Goal: Information Seeking & Learning: Check status

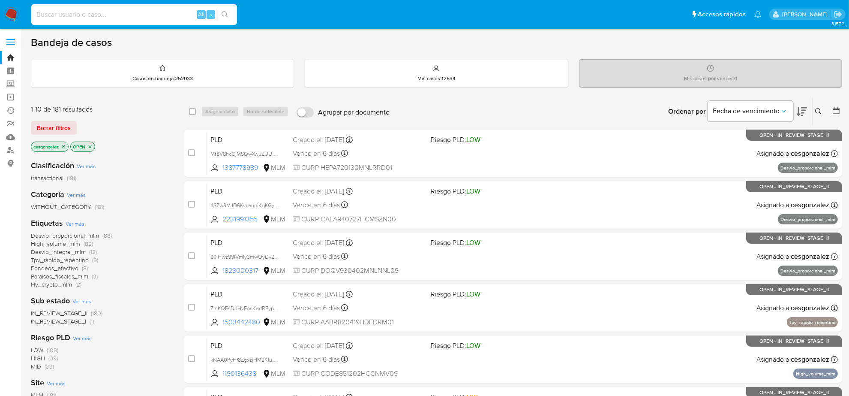
click at [149, 18] on input at bounding box center [134, 14] width 206 height 11
paste input "2061687298"
type input "2061687298"
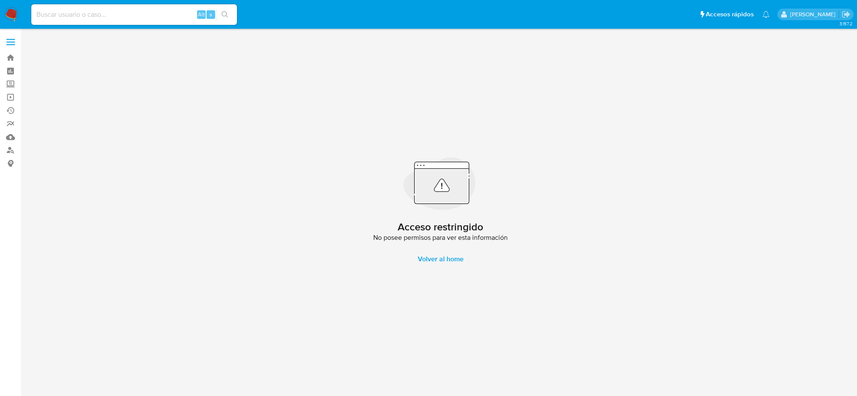
click at [114, 10] on input at bounding box center [134, 14] width 206 height 11
paste input "1977414613"
type input "1977414613"
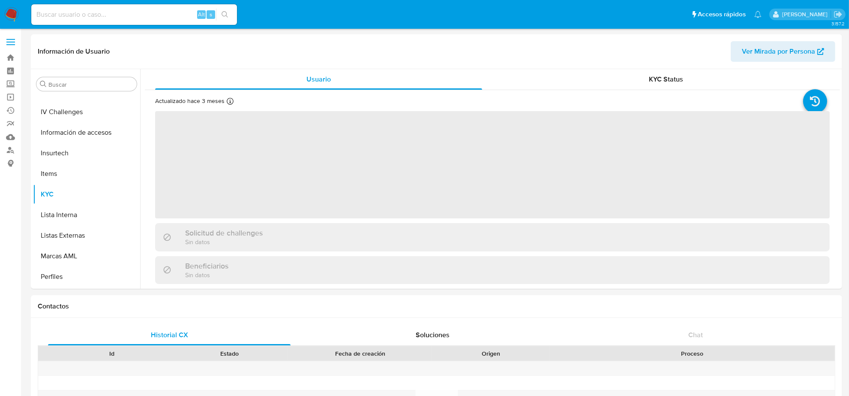
scroll to position [361, 0]
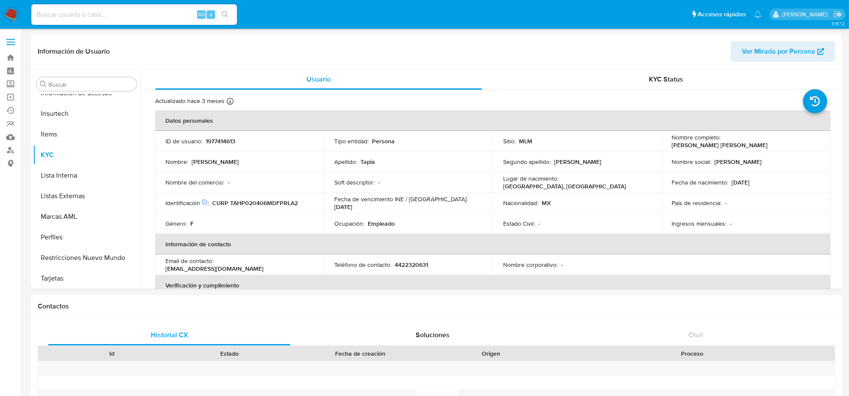
select select "10"
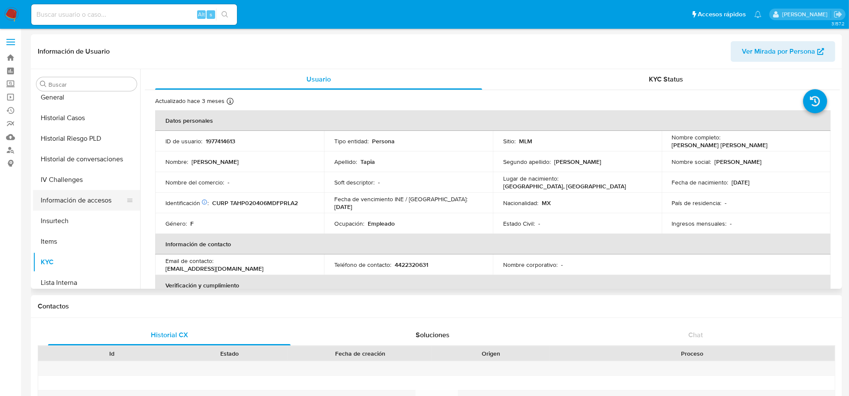
click at [84, 203] on button "Información de accesos" at bounding box center [83, 200] width 100 height 21
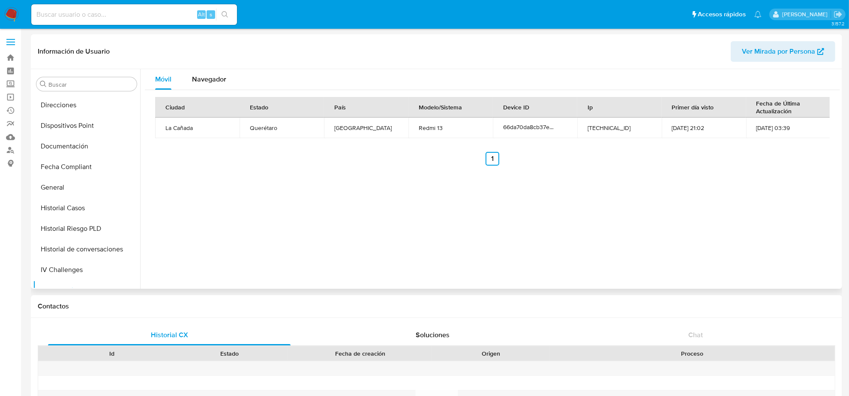
scroll to position [147, 0]
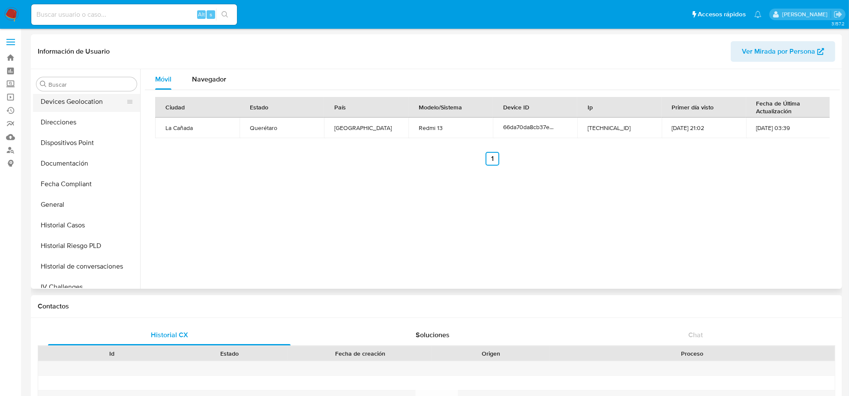
click at [81, 102] on button "Devices Geolocation" at bounding box center [83, 101] width 100 height 21
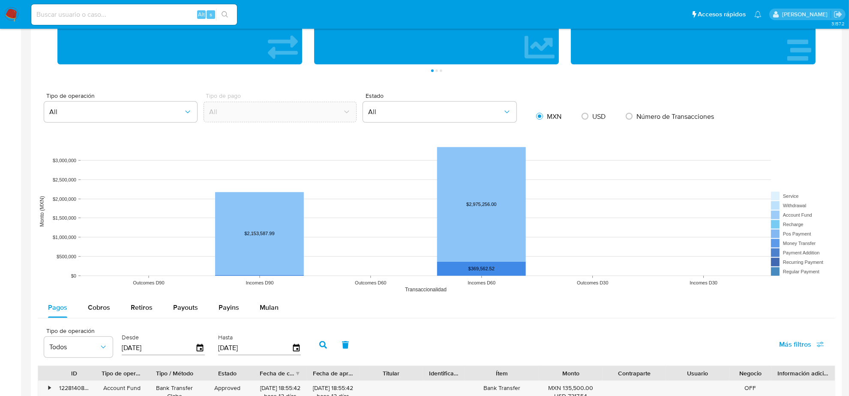
scroll to position [375, 0]
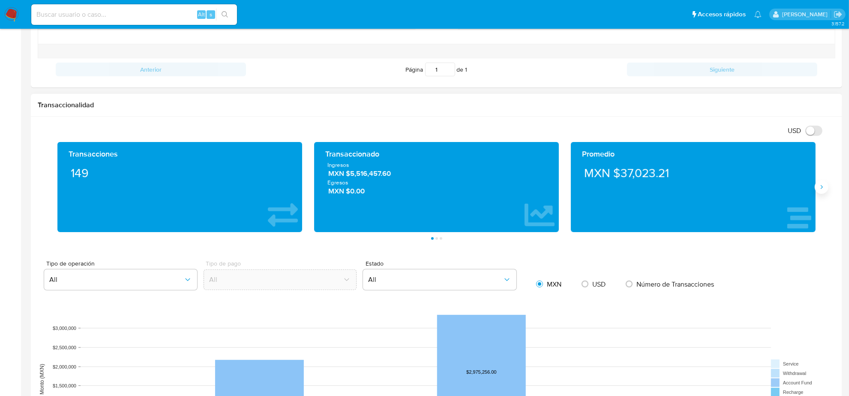
click at [820, 193] on button "Siguiente" at bounding box center [822, 187] width 14 height 14
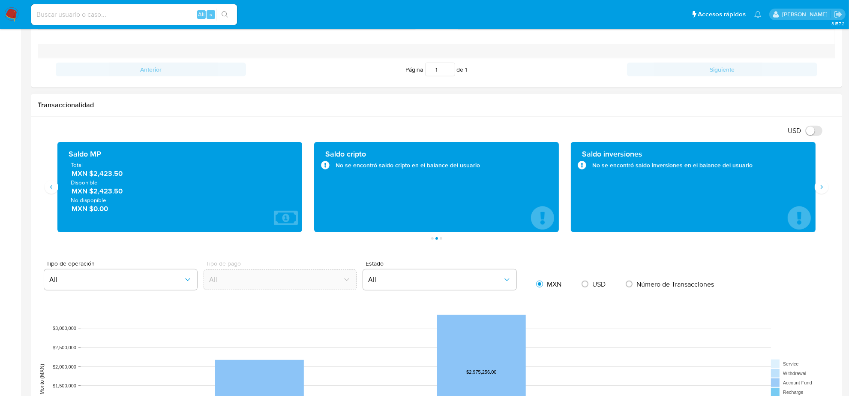
click at [102, 178] on span "MXN $2,423.50" at bounding box center [180, 173] width 217 height 10
click at [101, 178] on span "MXN $2,423.50" at bounding box center [180, 173] width 217 height 10
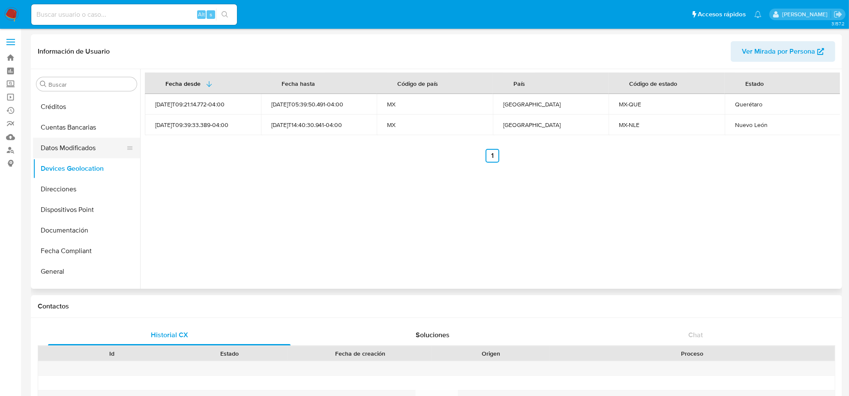
scroll to position [161, 0]
click at [57, 194] on button "General" at bounding box center [83, 190] width 100 height 21
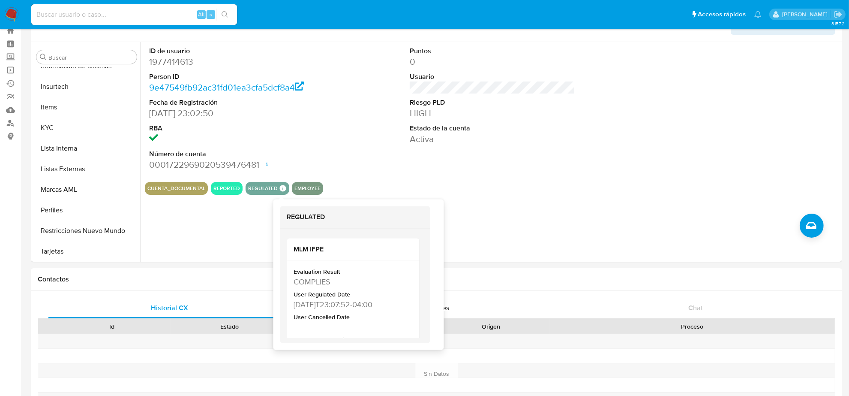
scroll to position [54, 0]
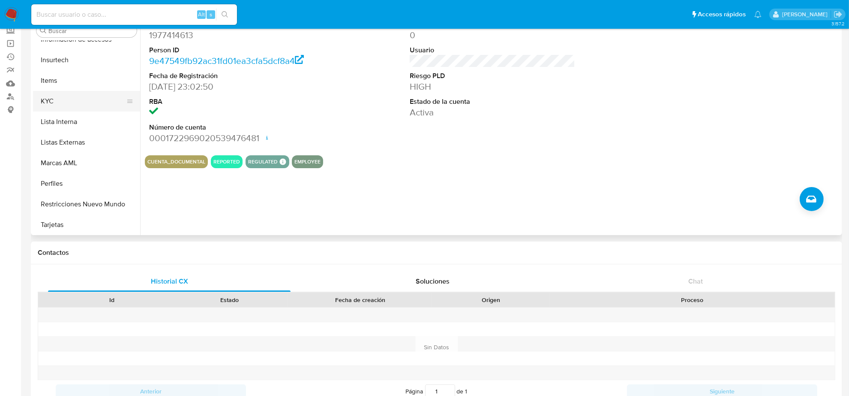
click at [64, 101] on button "KYC" at bounding box center [83, 101] width 100 height 21
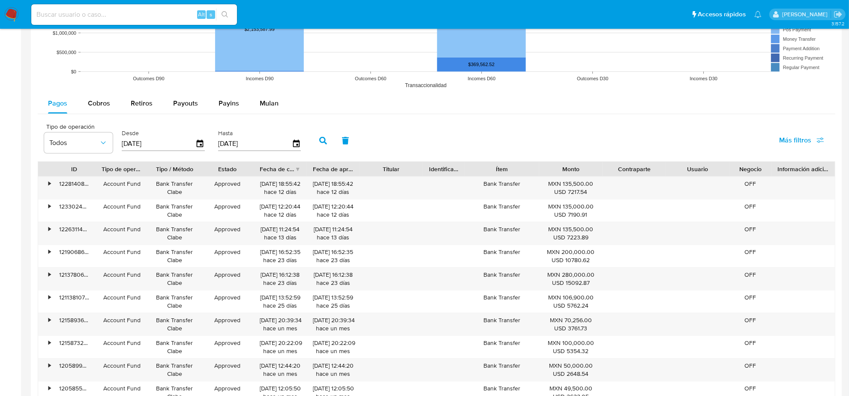
scroll to position [732, 0]
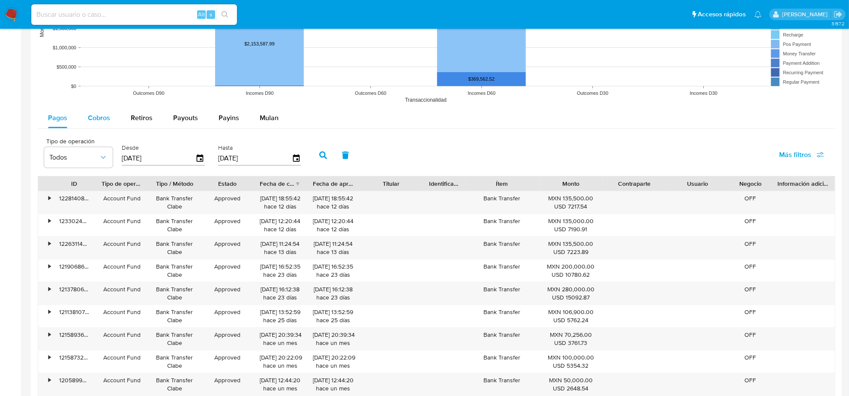
click at [108, 121] on span "Cobros" at bounding box center [99, 118] width 22 height 10
select select "10"
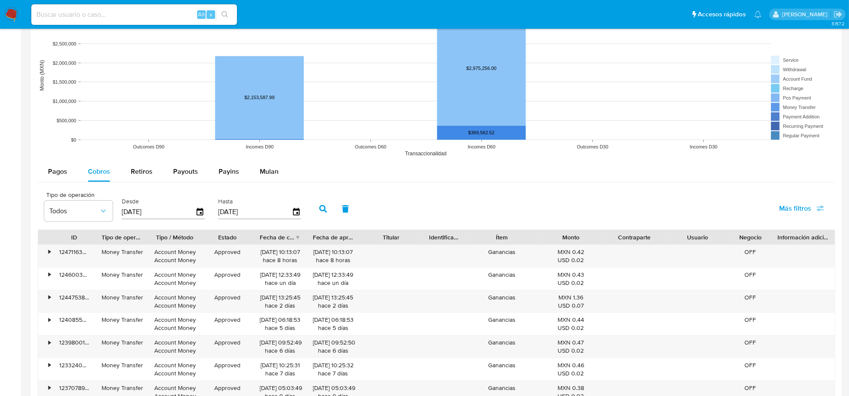
scroll to position [893, 0]
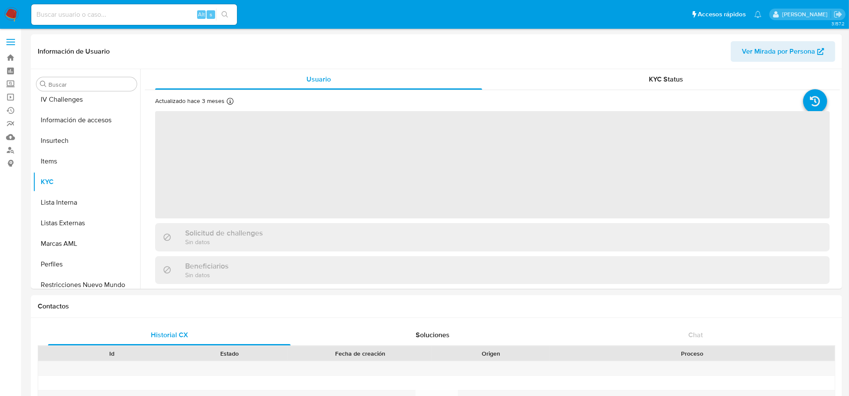
scroll to position [361, 0]
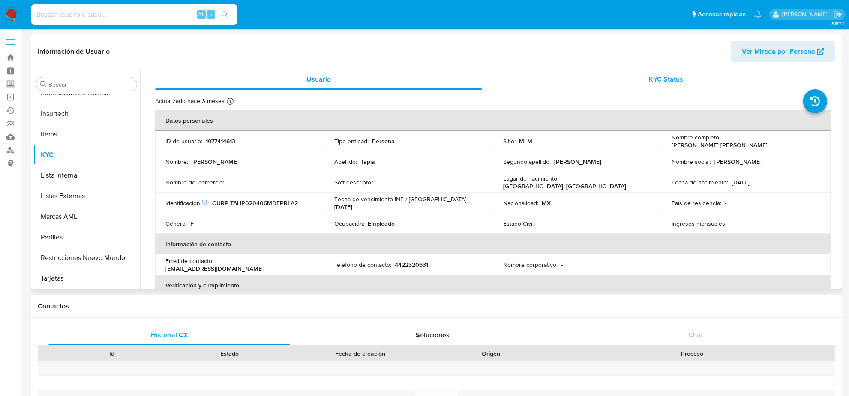
click at [672, 87] on div "KYC Status" at bounding box center [666, 79] width 327 height 21
select select "10"
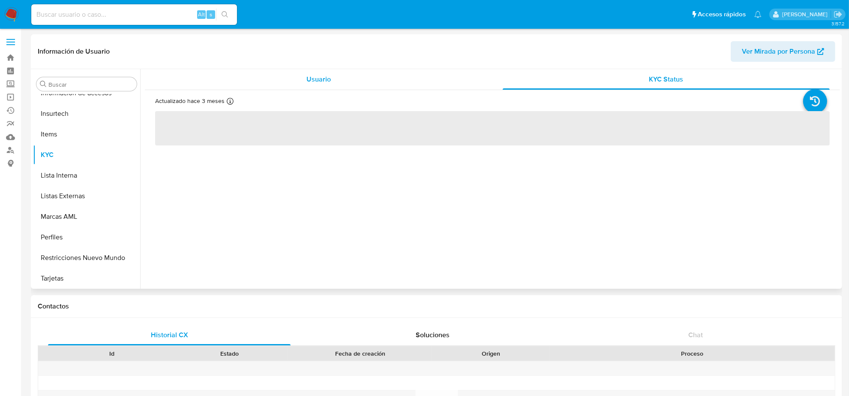
click at [323, 87] on div "Usuario" at bounding box center [318, 79] width 327 height 21
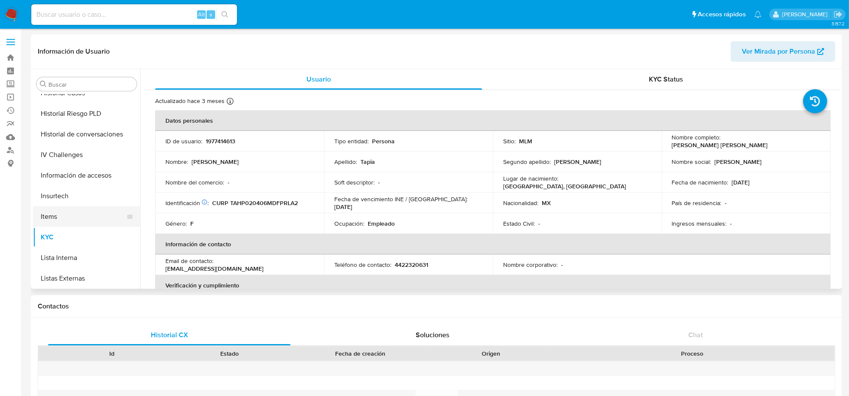
scroll to position [201, 0]
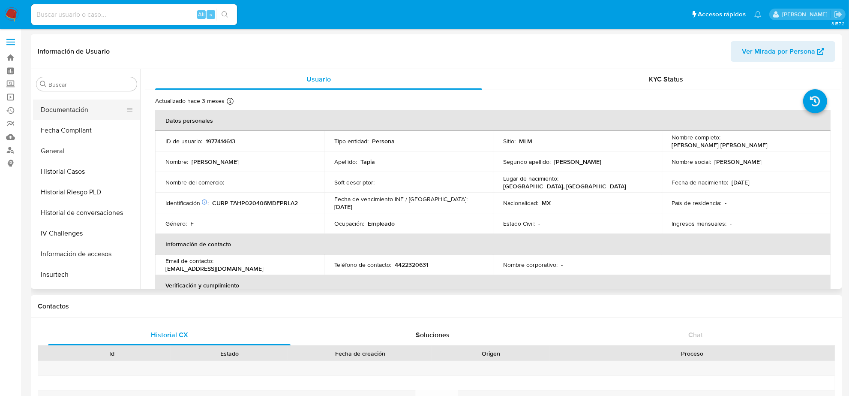
click at [78, 110] on button "Documentación" at bounding box center [83, 109] width 100 height 21
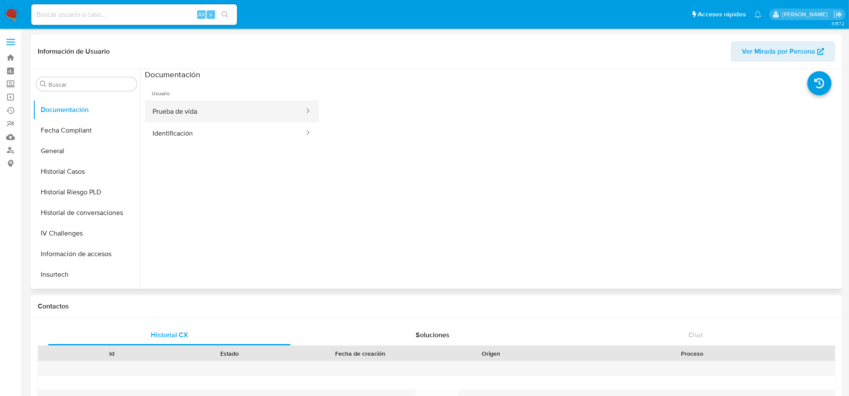
click at [270, 112] on button "Prueba de vida" at bounding box center [225, 111] width 160 height 22
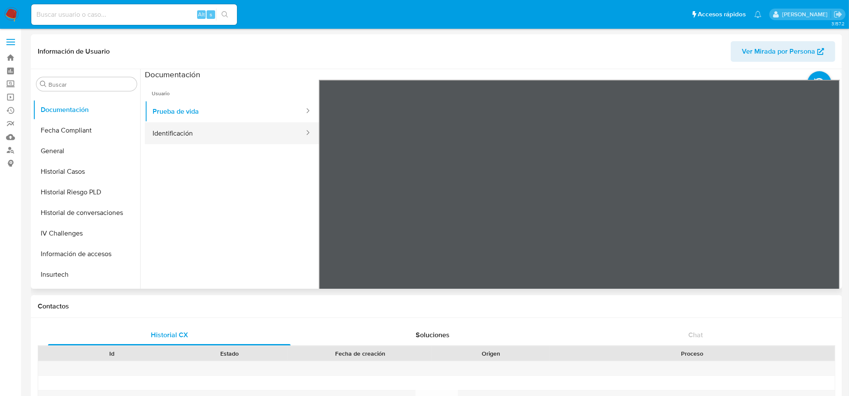
click at [267, 133] on button "Identificación" at bounding box center [225, 133] width 160 height 22
click at [236, 119] on button "Prueba de vida" at bounding box center [225, 111] width 160 height 22
click at [189, 128] on button "Identificación" at bounding box center [225, 133] width 160 height 22
